Goal: Find specific page/section: Find specific page/section

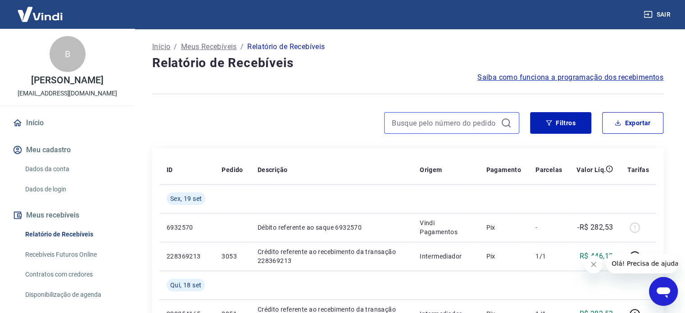
click at [443, 126] on input at bounding box center [444, 123] width 105 height 14
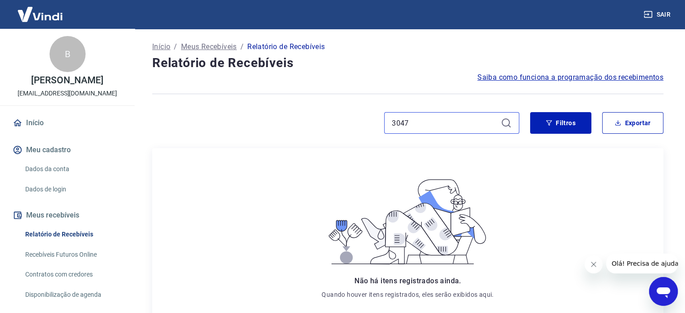
type input "3047"
click at [53, 133] on link "Início" at bounding box center [67, 123] width 113 height 20
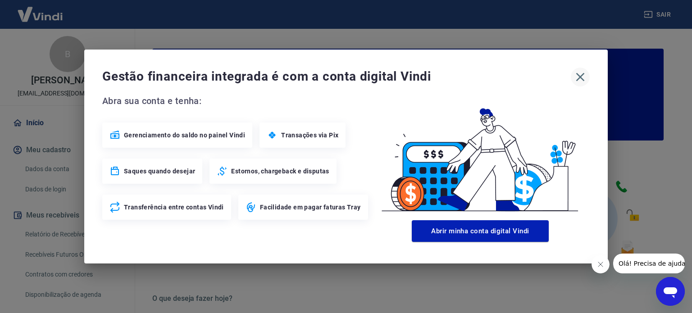
click at [581, 73] on icon "button" at bounding box center [580, 77] width 14 height 14
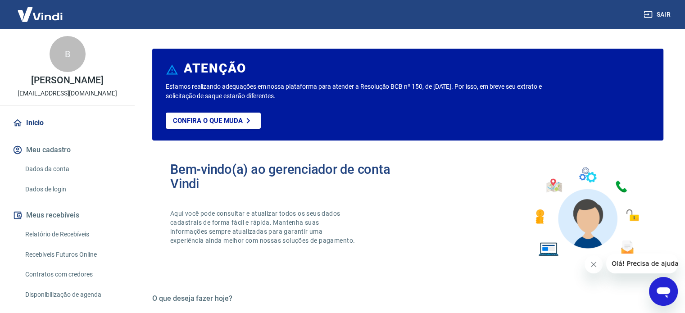
click at [28, 133] on link "Início" at bounding box center [67, 123] width 113 height 20
click at [41, 132] on link "Início" at bounding box center [67, 123] width 113 height 20
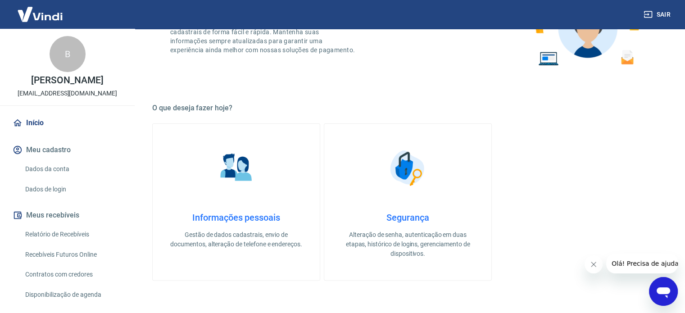
scroll to position [180, 0]
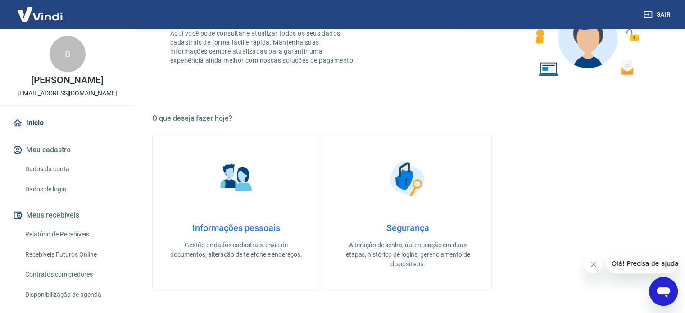
drag, startPoint x: 41, startPoint y: 21, endPoint x: 46, endPoint y: 16, distance: 7.3
click at [41, 21] on img at bounding box center [40, 13] width 59 height 27
click at [47, 14] on img at bounding box center [40, 13] width 59 height 27
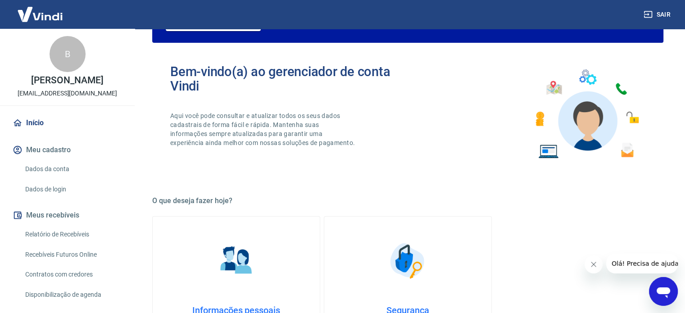
scroll to position [90, 0]
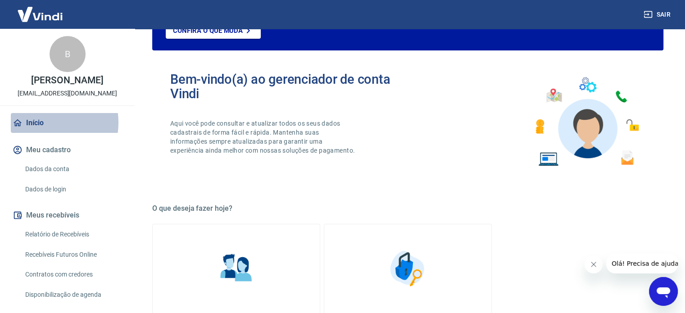
click at [43, 132] on link "Início" at bounding box center [67, 123] width 113 height 20
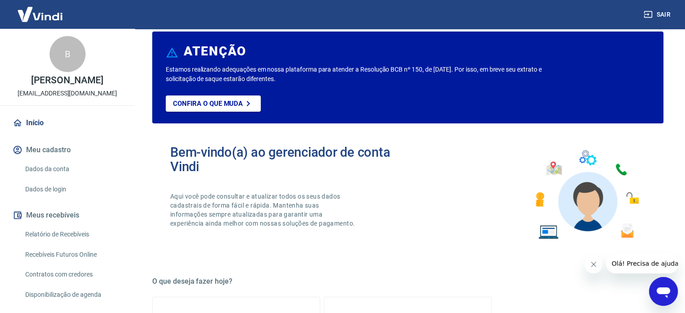
scroll to position [45, 0]
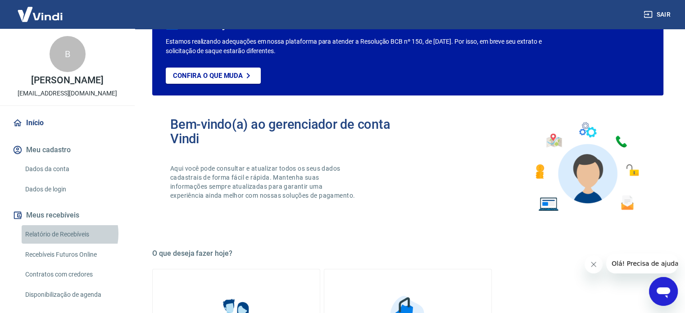
click at [61, 243] on link "Relatório de Recebíveis" at bounding box center [73, 234] width 102 height 18
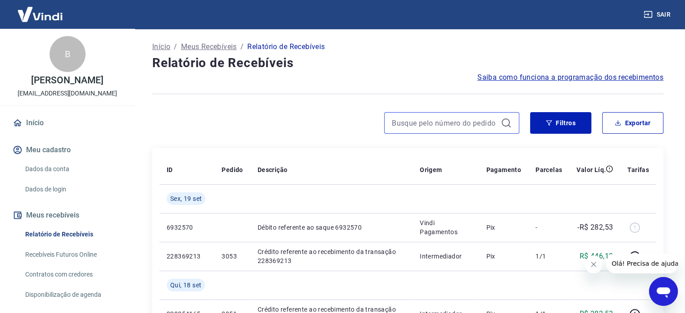
click at [414, 123] on input at bounding box center [444, 123] width 105 height 14
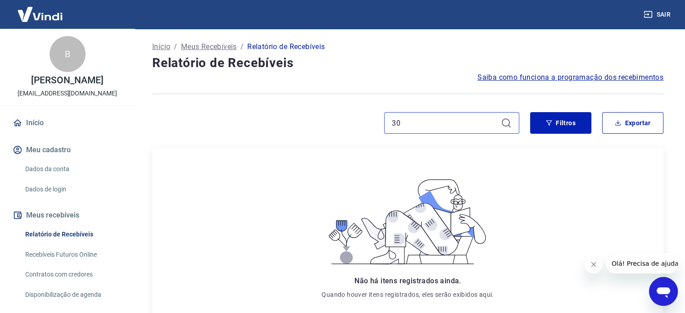
type input "3"
type input "francisca"
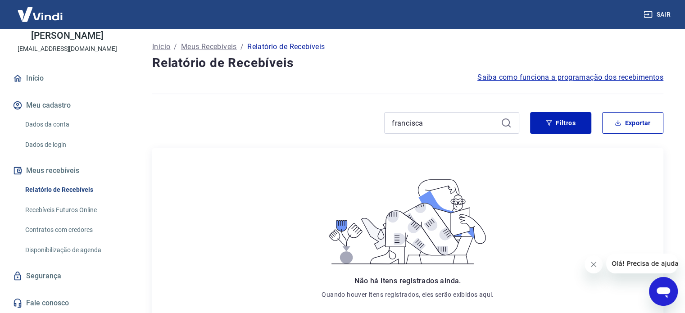
click at [77, 192] on link "Relatório de Recebíveis" at bounding box center [73, 190] width 102 height 18
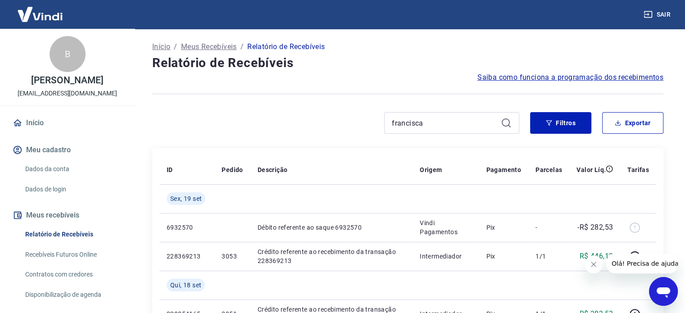
click at [161, 48] on p "Início" at bounding box center [161, 46] width 18 height 11
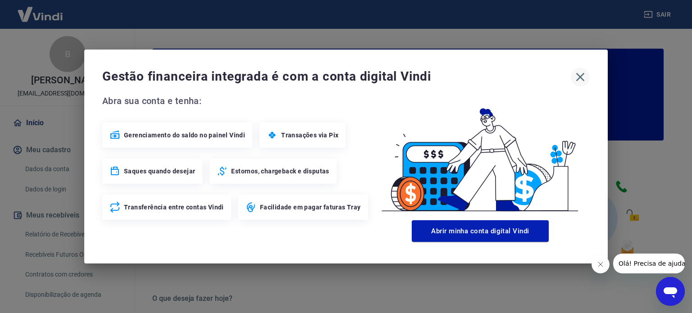
click at [580, 77] on icon "button" at bounding box center [580, 77] width 9 height 9
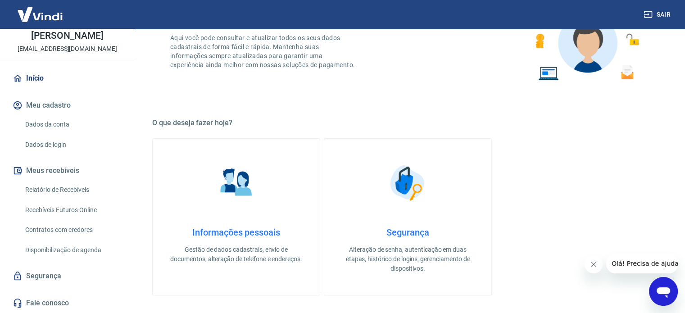
scroll to position [180, 0]
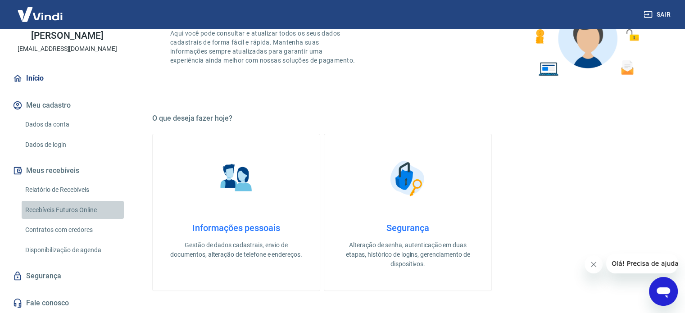
click at [79, 210] on link "Recebíveis Futuros Online" at bounding box center [73, 210] width 102 height 18
